Goal: Task Accomplishment & Management: Manage account settings

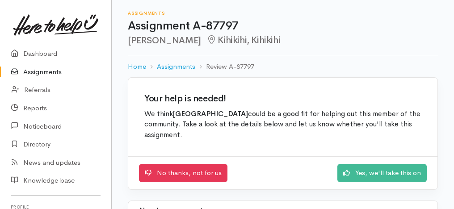
scroll to position [974, 0]
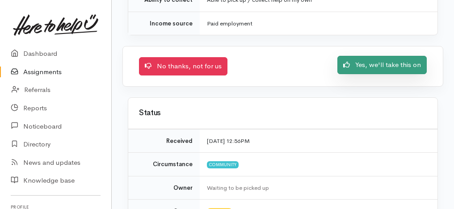
click at [367, 56] on link "Yes, we'll take this on" at bounding box center [381, 65] width 89 height 18
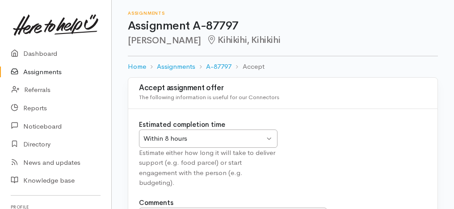
scroll to position [109, 0]
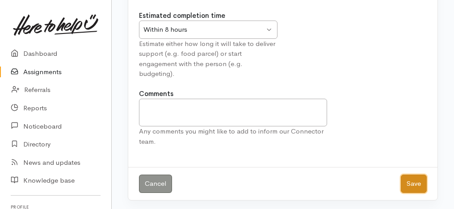
click at [413, 184] on button "Save" at bounding box center [414, 184] width 26 height 18
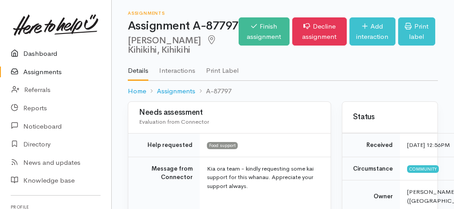
click at [34, 54] on link "Dashboard" at bounding box center [55, 54] width 111 height 18
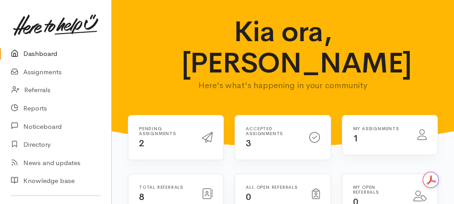
click at [181, 135] on h6 "Pending assignments" at bounding box center [165, 131] width 52 height 10
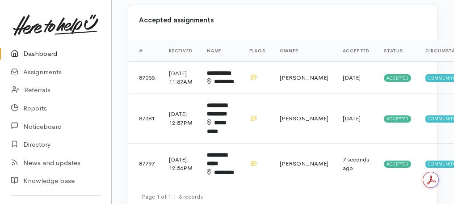
scroll to position [429, 0]
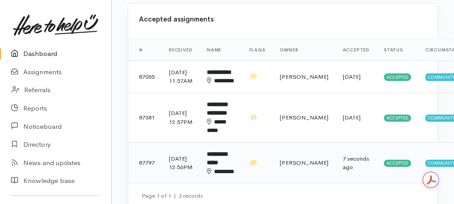
click at [234, 176] on td "**********" at bounding box center [221, 162] width 42 height 41
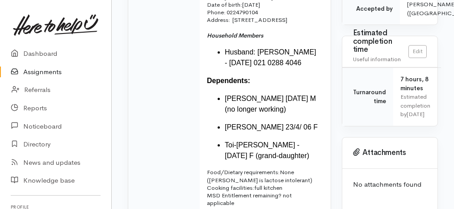
scroll to position [286, 0]
